Goal: Use online tool/utility

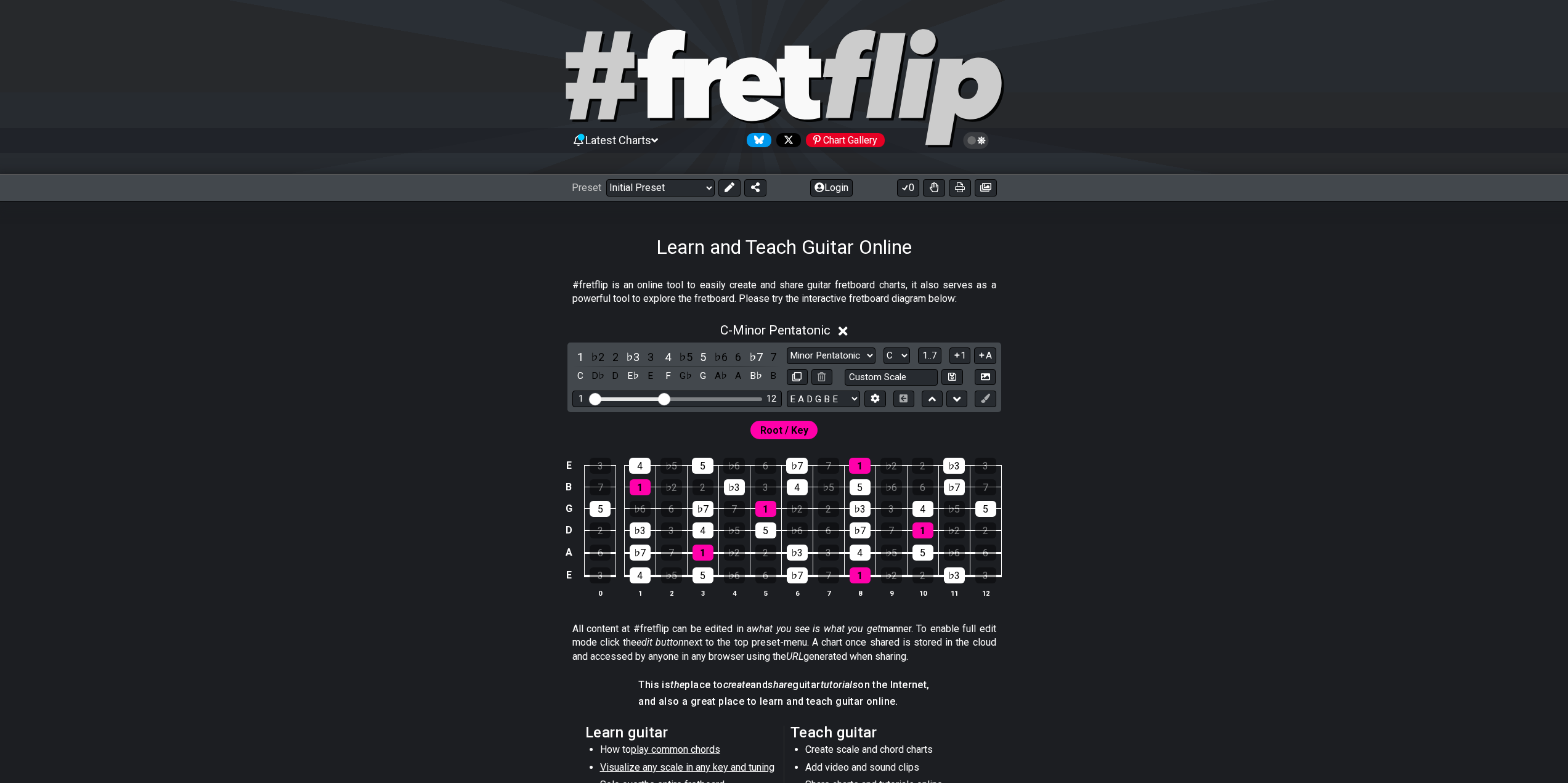
click at [911, 359] on div "Minor Pentatonic Click to edit Minor Pentatonic Major Pentatonic Minor Blues Ma…" at bounding box center [891, 356] width 209 height 17
click at [904, 359] on select "A♭ A A♯ B♭ B C C♯ D♭ D D♯ E♭ E F F♯ G♭ G G♯" at bounding box center [896, 356] width 26 height 17
drag, startPoint x: 676, startPoint y: 401, endPoint x: 700, endPoint y: 400, distance: 24.0
click at [700, 400] on div "1 12" at bounding box center [677, 399] width 209 height 17
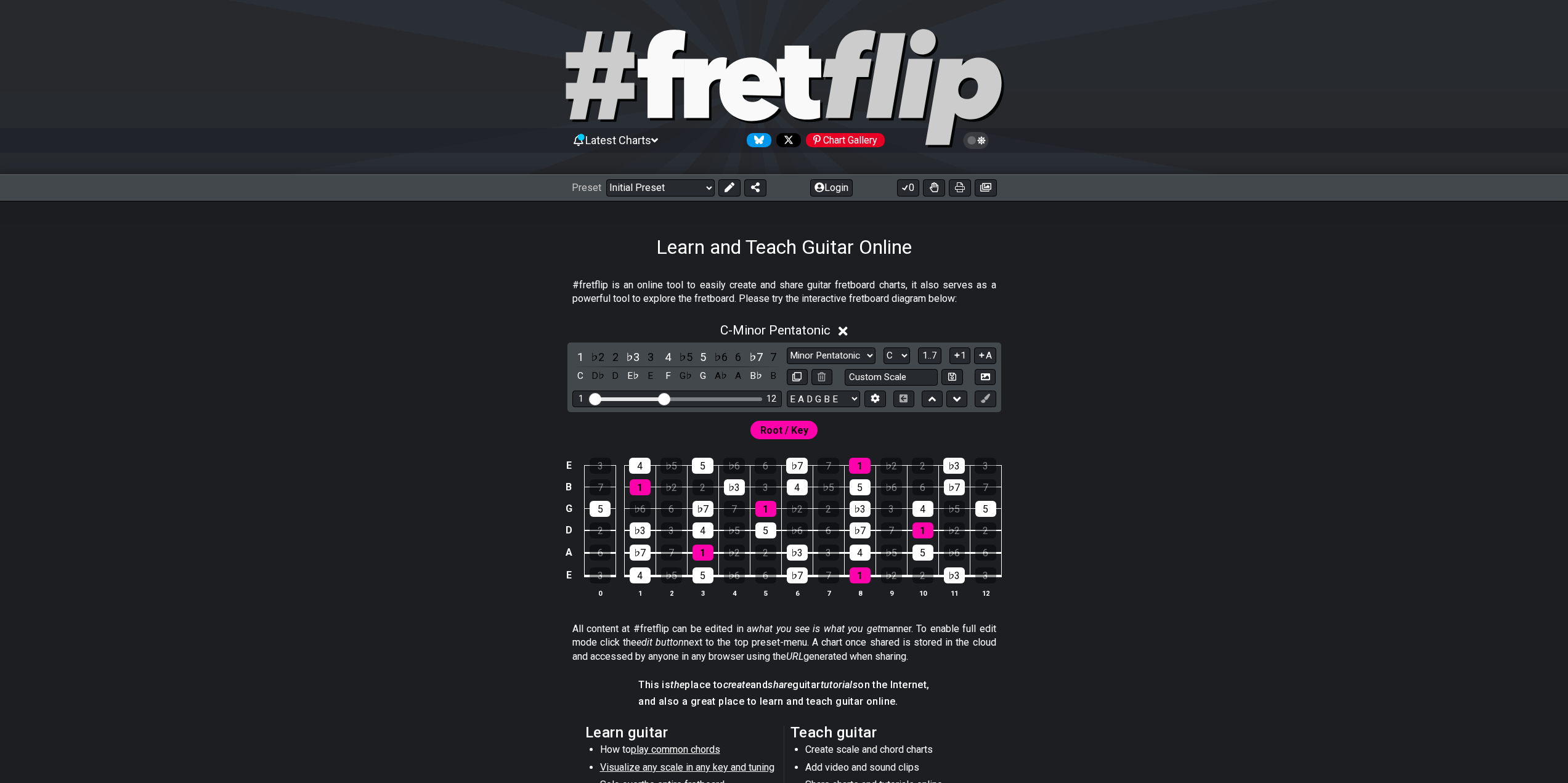
click at [696, 399] on div "Visible fret range" at bounding box center [677, 399] width 171 height 4
drag, startPoint x: 674, startPoint y: 400, endPoint x: 774, endPoint y: 406, distance: 100.2
click at [725, 398] on input "Visible fret range" at bounding box center [677, 398] width 175 height 0
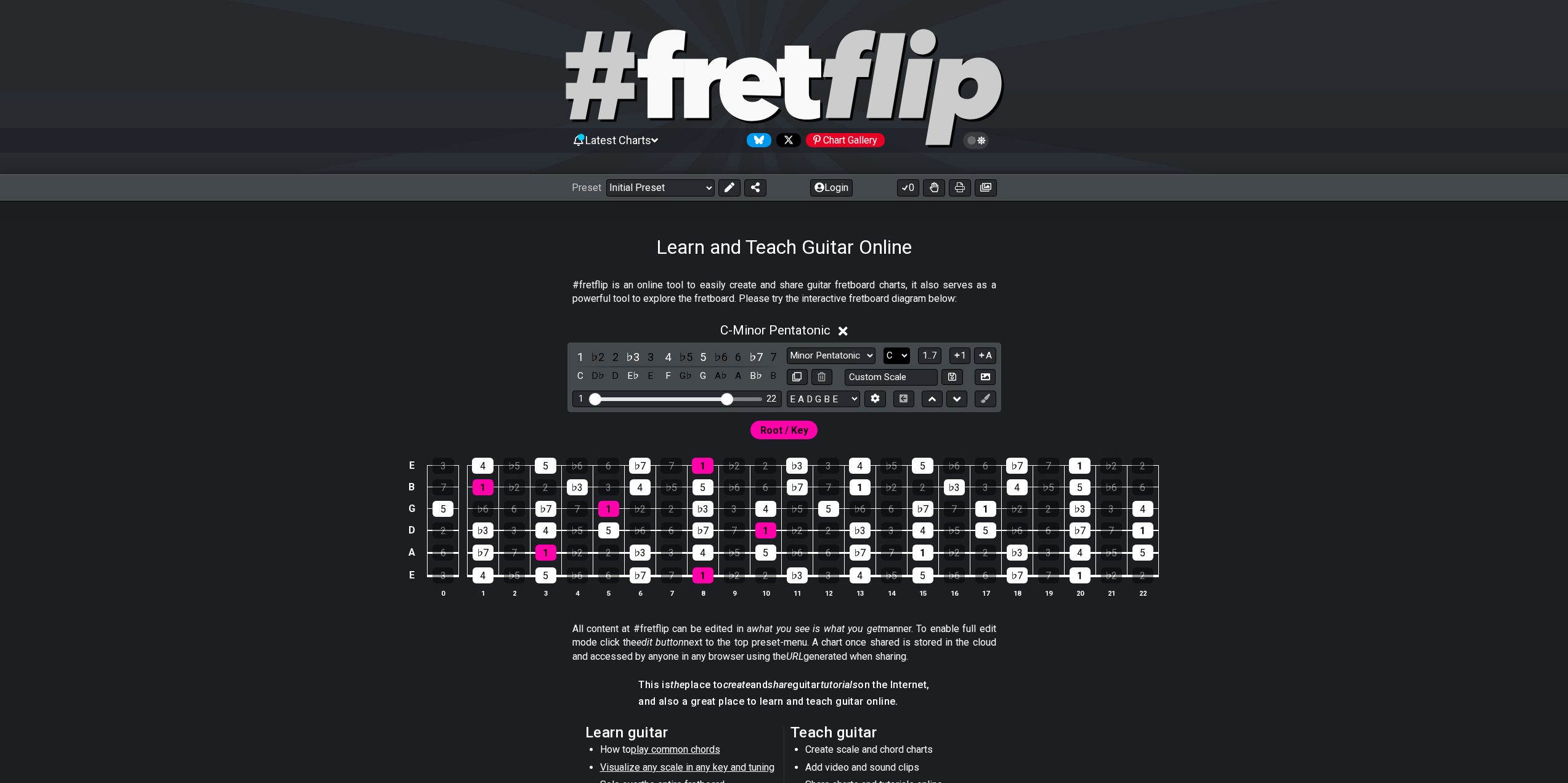
click at [902, 358] on select "A♭ A A♯ B♭ B C C♯ D♭ D D♯ E♭ E F F♯ G♭ G G♯" at bounding box center [896, 356] width 26 height 17
select select "A"
click at [884, 347] on select "A♭ A A♯ B♭ B C C♯ D♭ D D♯ E♭ E F F♯ G♭ G G♯" at bounding box center [896, 356] width 26 height 17
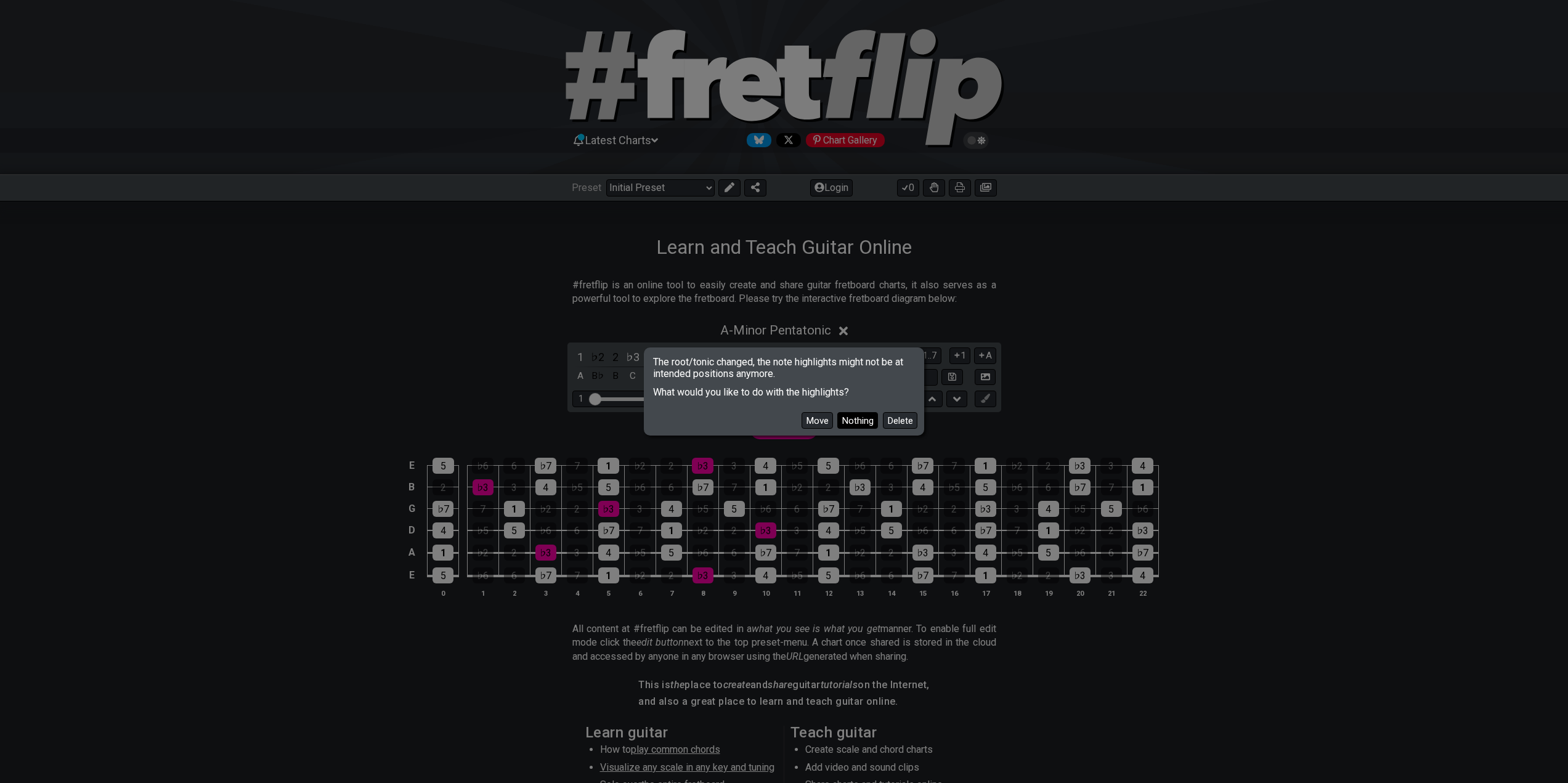
click at [845, 417] on button "Nothing" at bounding box center [857, 420] width 40 height 17
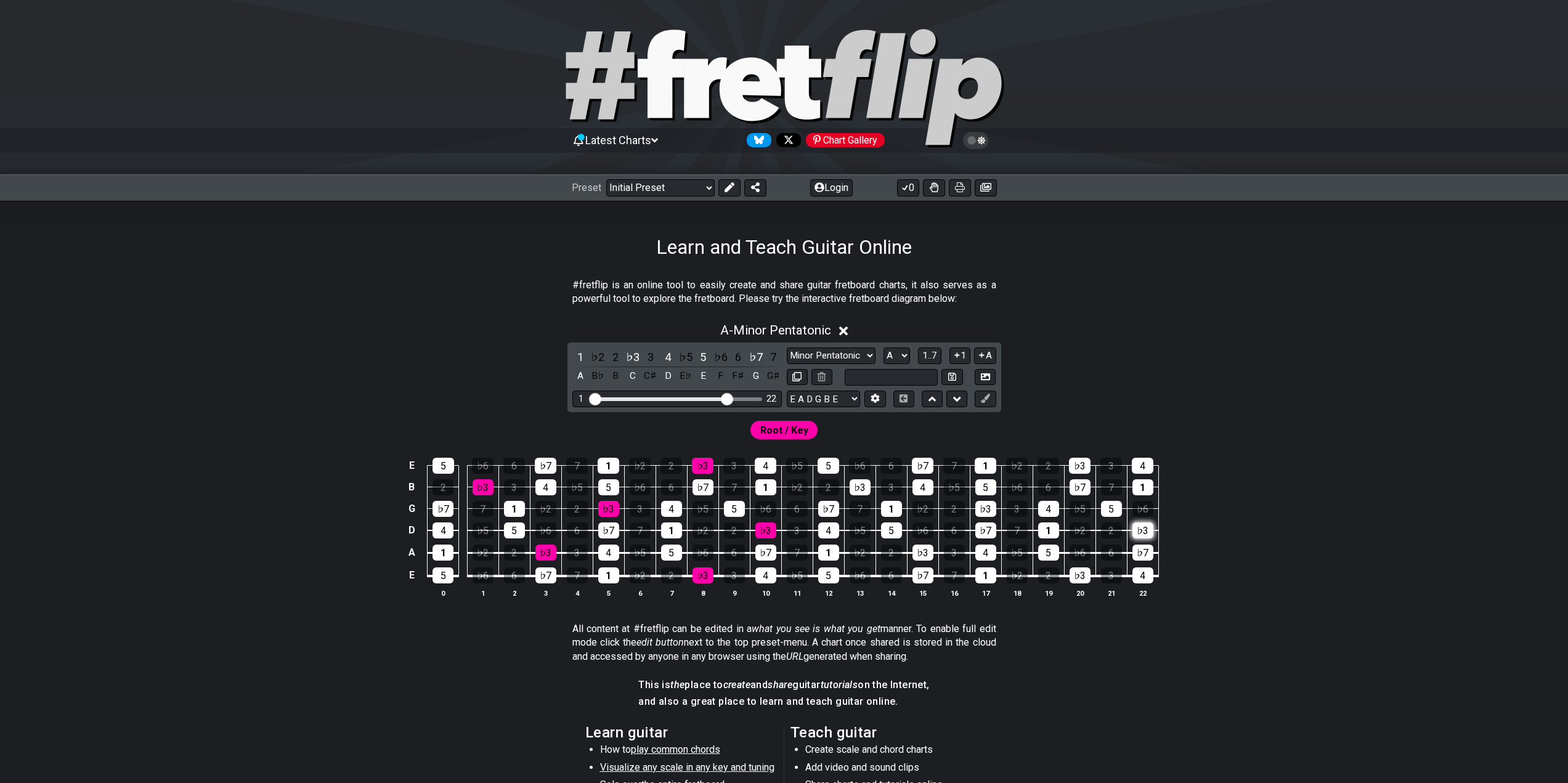
type input "Custom Scale"
click at [895, 352] on select "A♭ A A♯ B♭ B C C♯ D♭ D D♯ E♭ E F F♯ G♭ G G♯" at bounding box center [896, 356] width 26 height 17
select select "C"
click at [884, 347] on select "A♭ A A♯ B♭ B C C♯ D♭ D D♯ E♭ E F F♯ G♭ G G♯" at bounding box center [896, 356] width 26 height 17
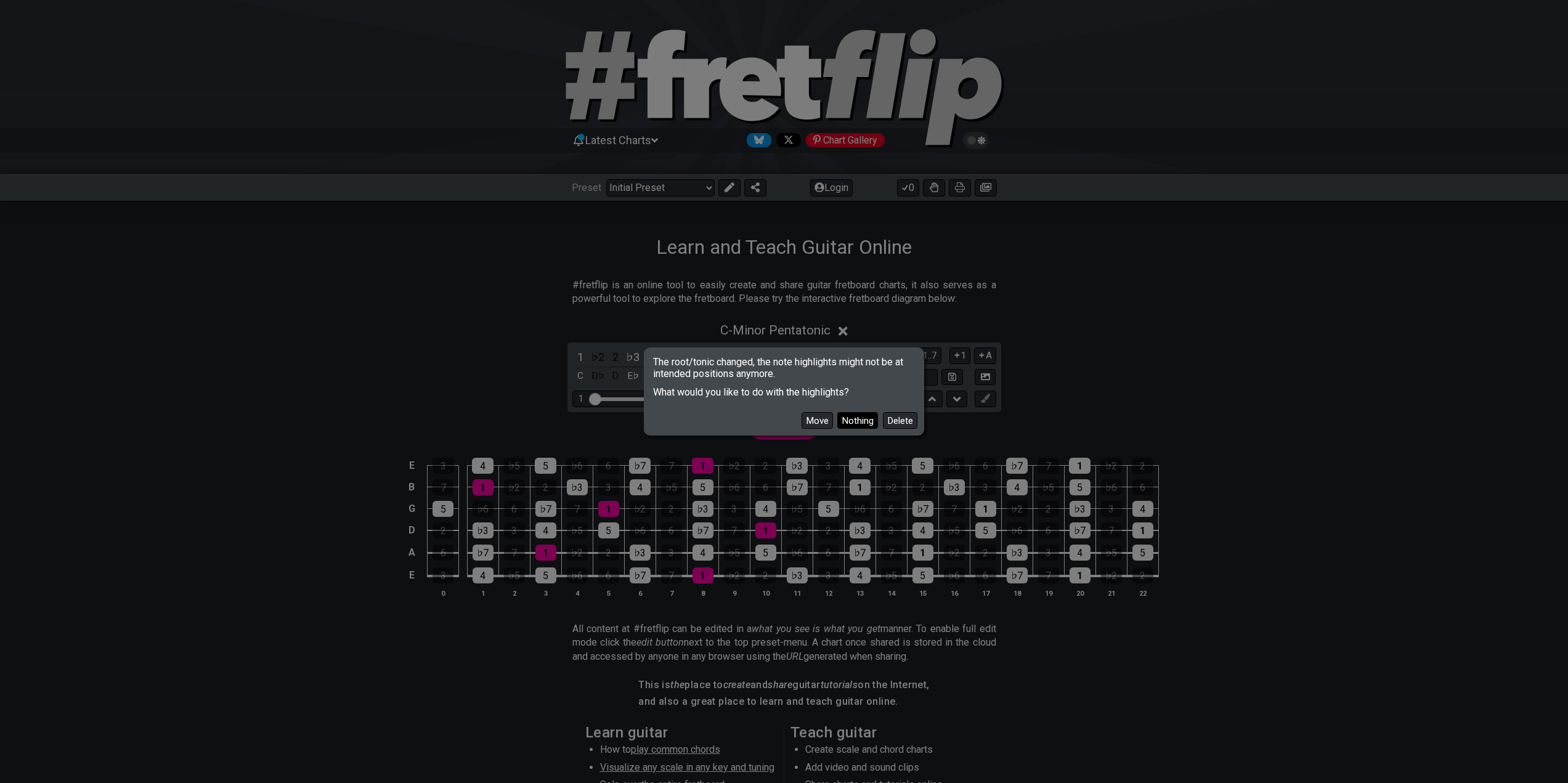
click at [846, 420] on button "Nothing" at bounding box center [857, 420] width 40 height 17
